Goal: Information Seeking & Learning: Understand process/instructions

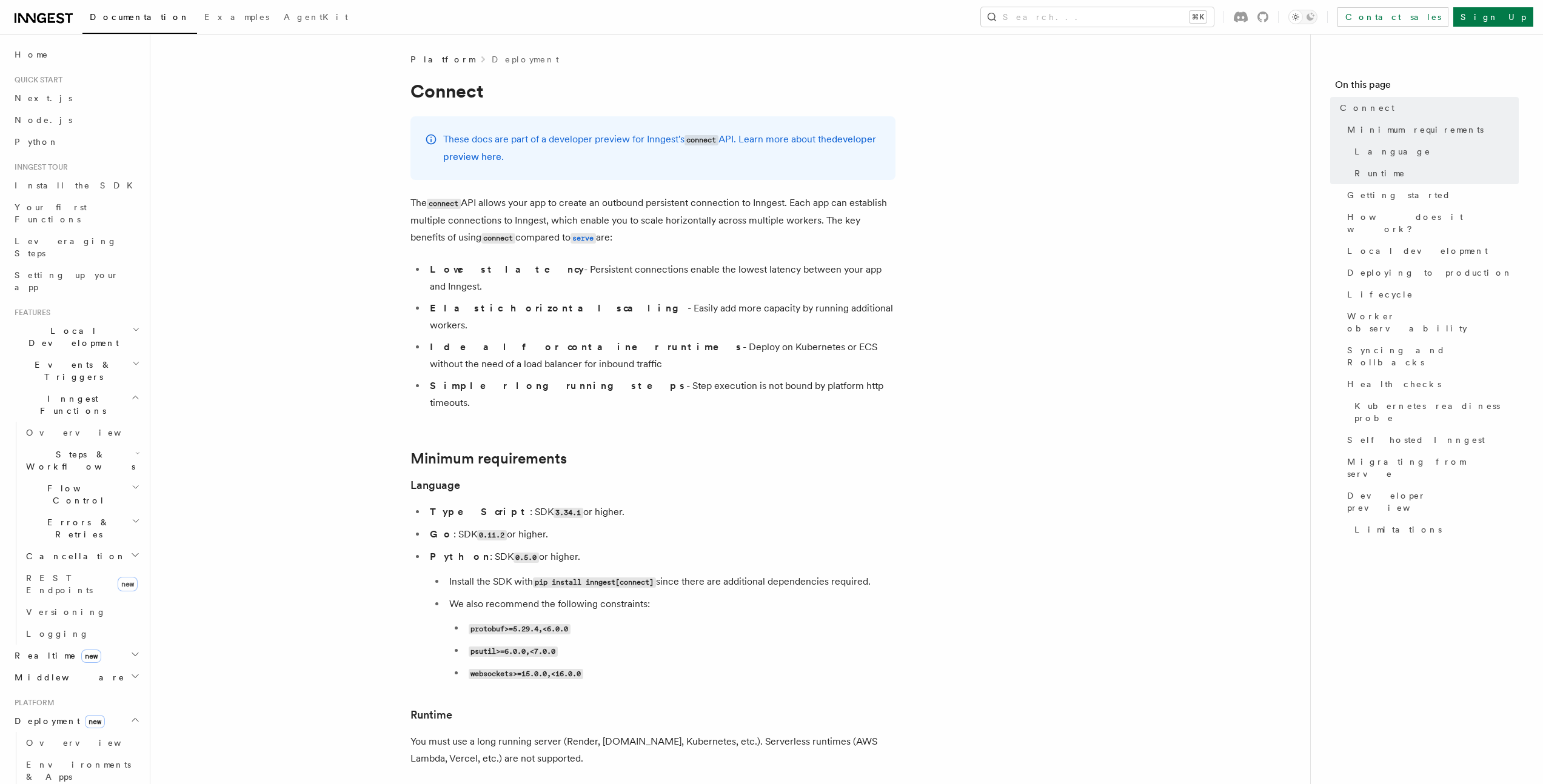
click at [590, 206] on p "The connect API allows your app to create an outbound persistent connection to …" at bounding box center [653, 221] width 485 height 52
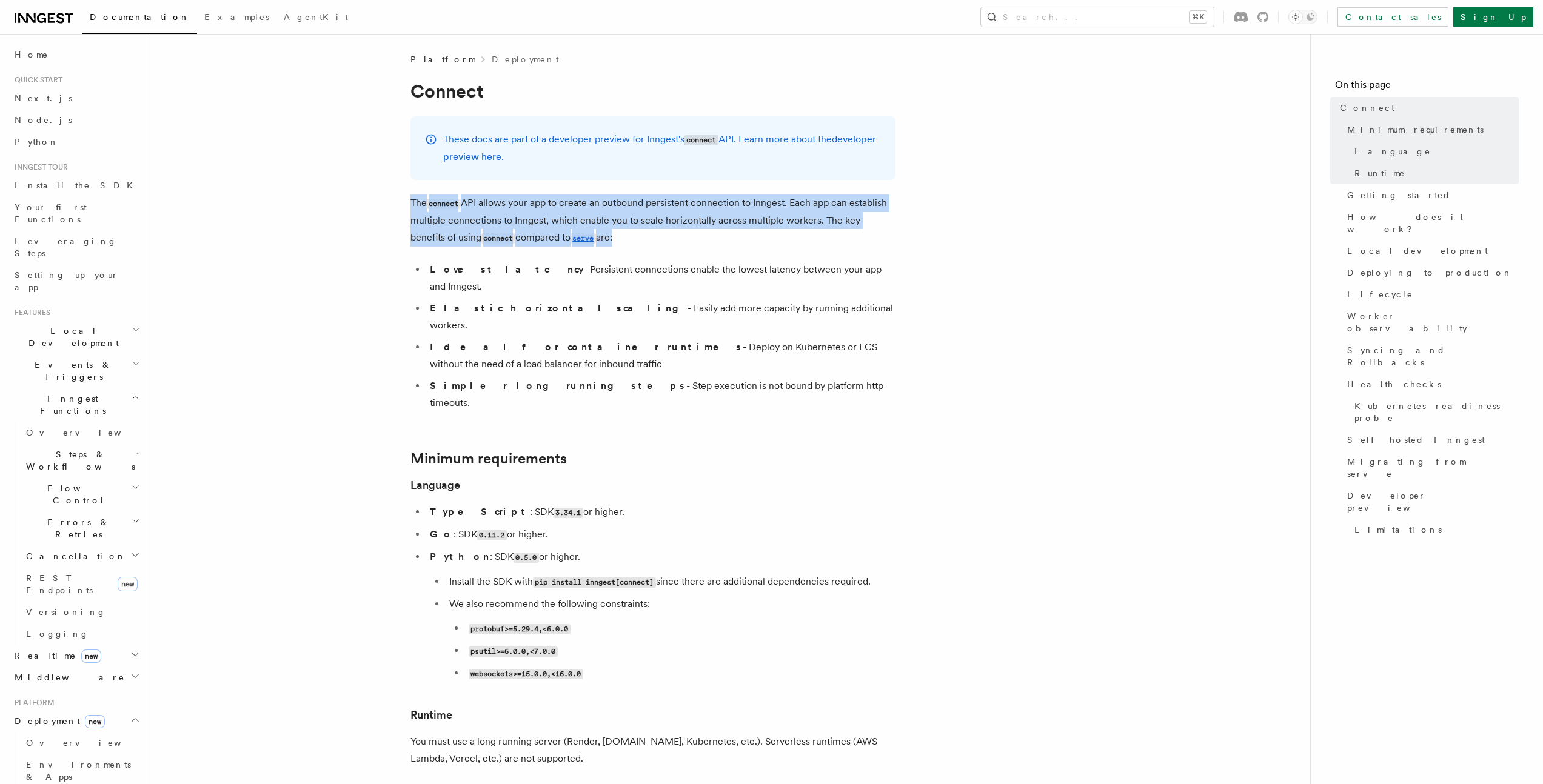
click at [590, 206] on p "The connect API allows your app to create an outbound persistent connection to …" at bounding box center [653, 221] width 485 height 52
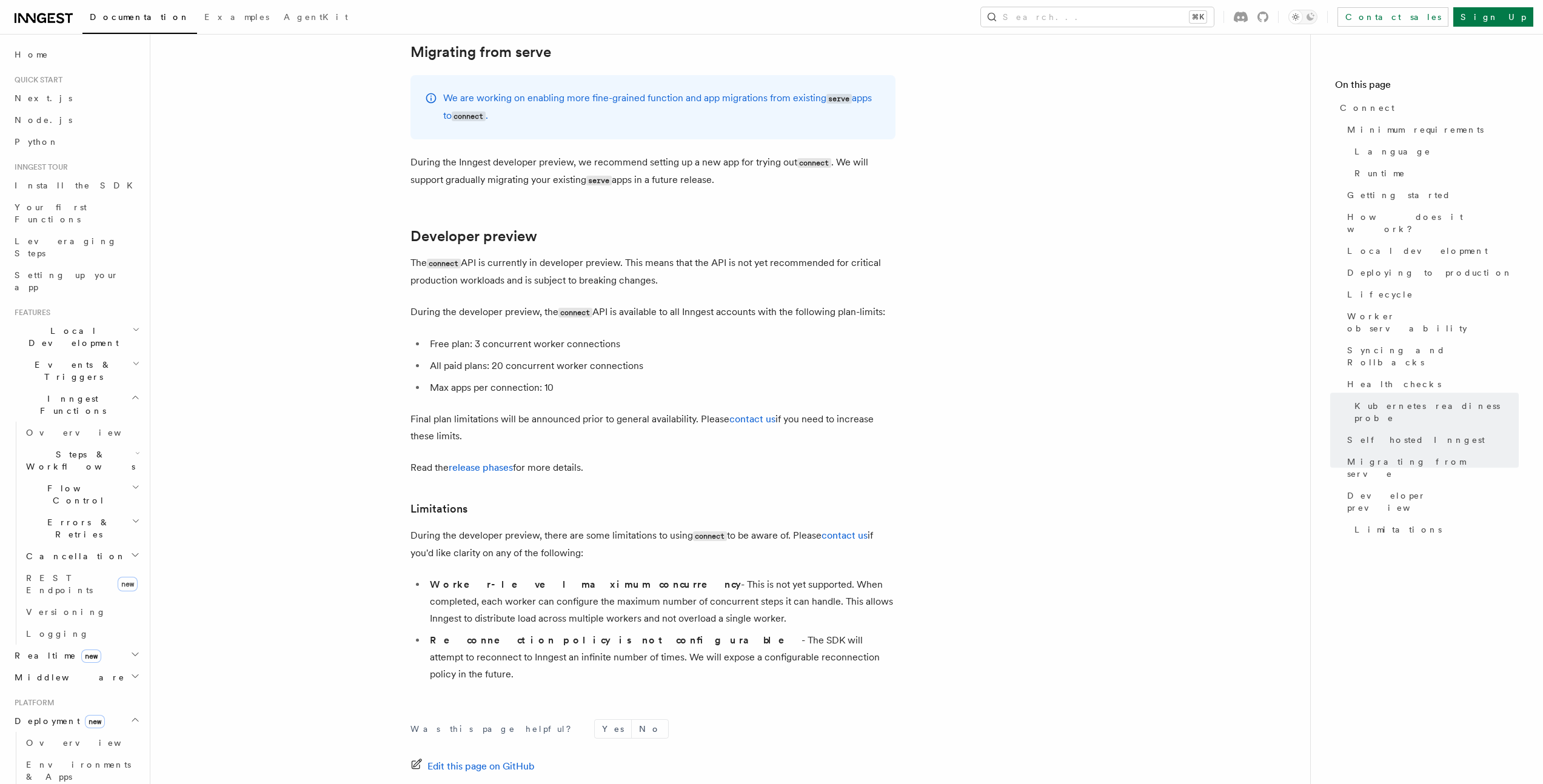
scroll to position [6474, 0]
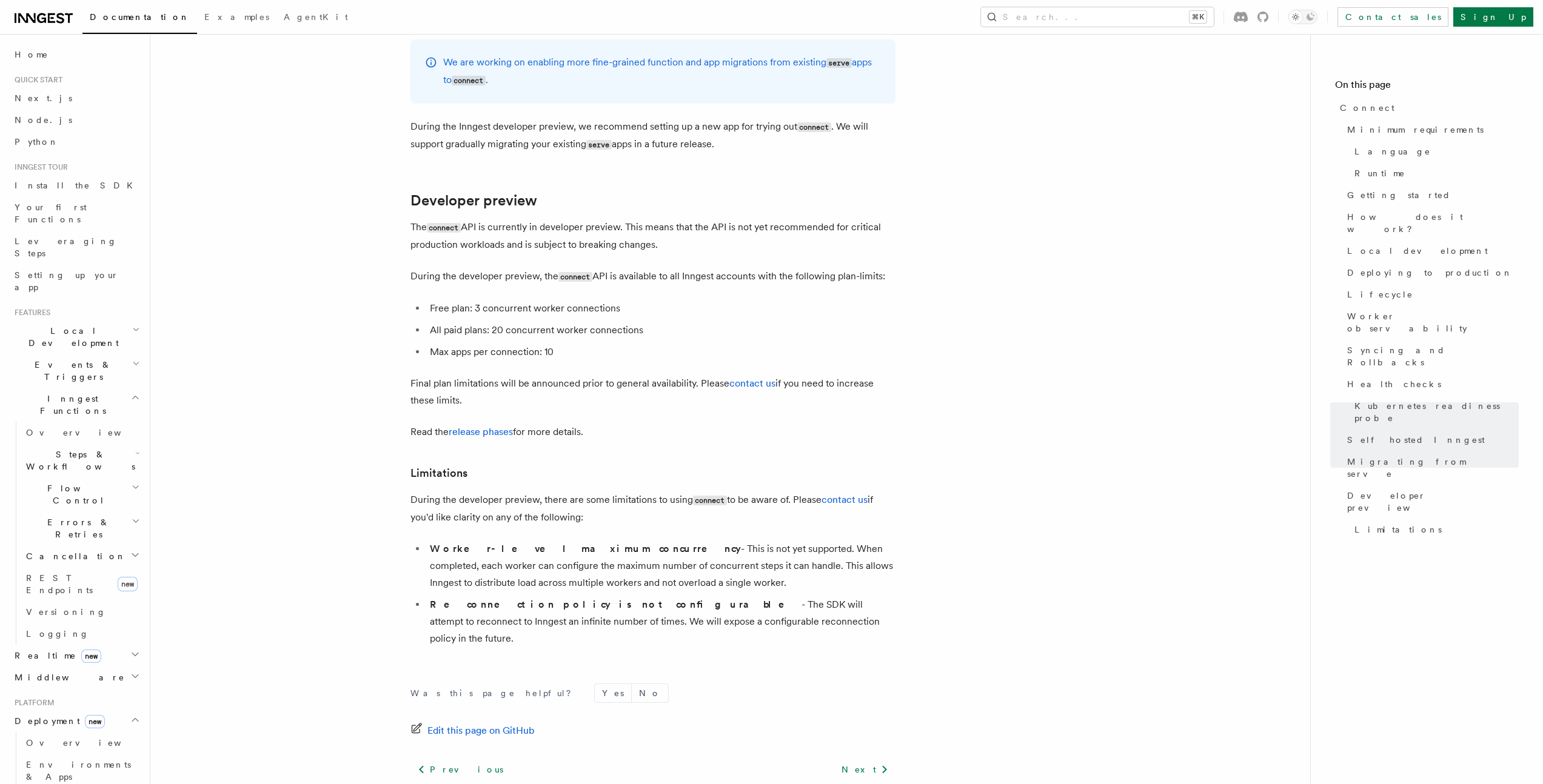
click at [545, 192] on h2 "Developer preview" at bounding box center [653, 201] width 485 height 17
click at [512, 192] on link "Developer preview" at bounding box center [474, 201] width 127 height 17
click at [396, 196] on icon at bounding box center [392, 201] width 13 height 13
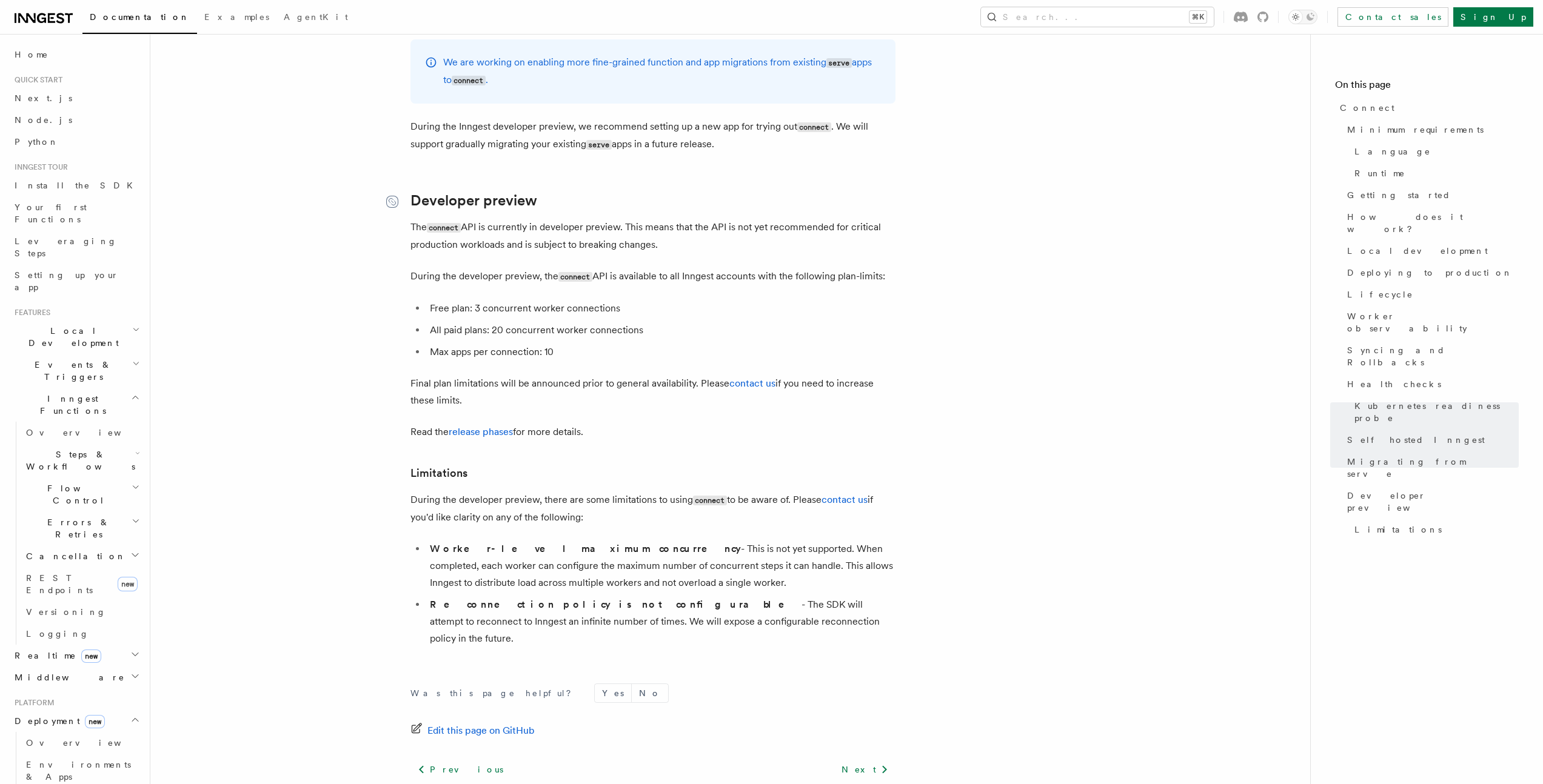
click at [394, 196] on icon at bounding box center [392, 201] width 13 height 13
